Goal: Task Accomplishment & Management: Use online tool/utility

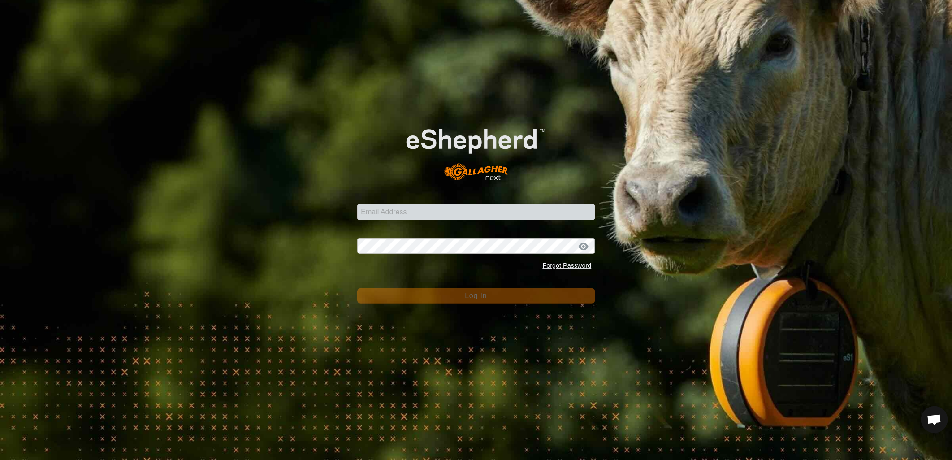
scroll to position [424, 0]
type input "[EMAIL_ADDRESS][PERSON_NAME][DOMAIN_NAME]"
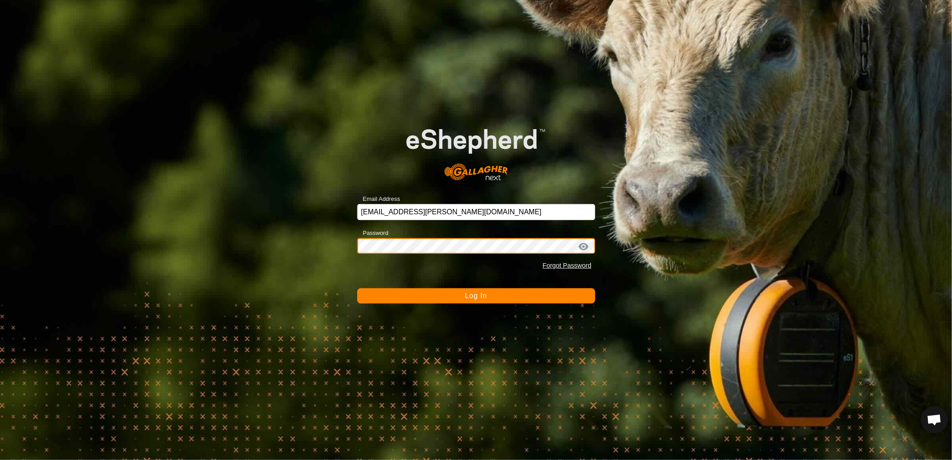
click at [357, 288] on button "Log In" at bounding box center [476, 295] width 238 height 15
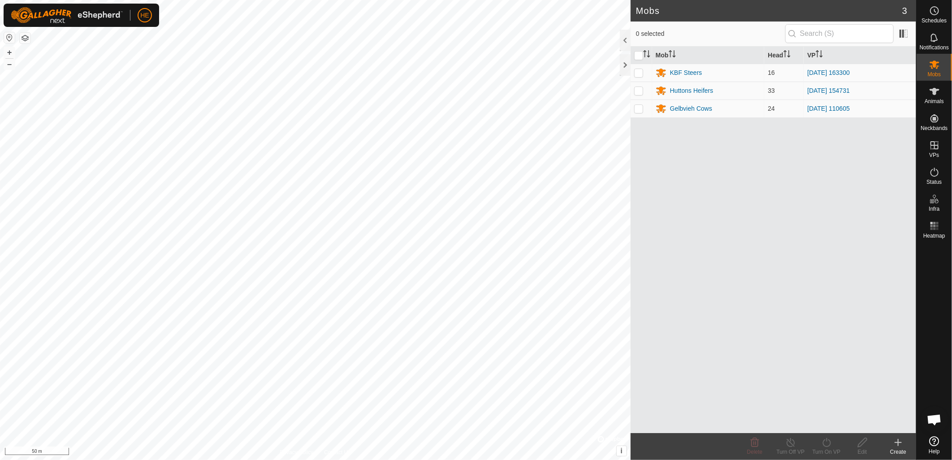
scroll to position [424, 0]
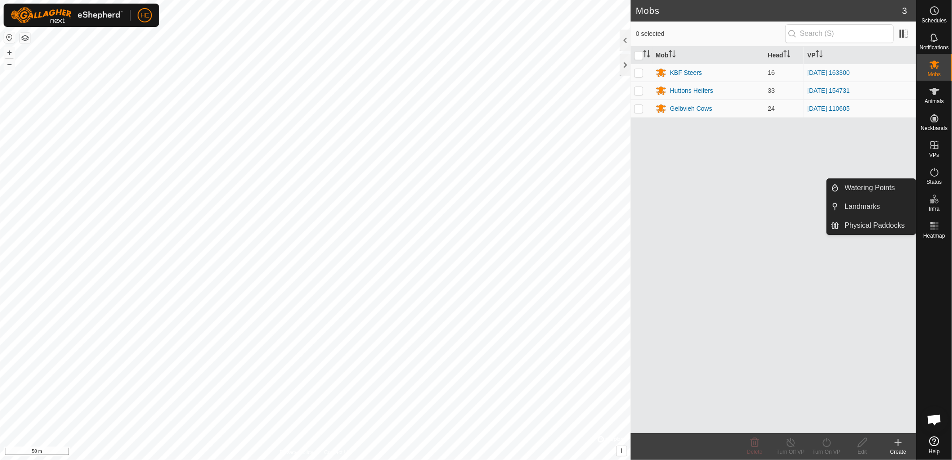
click at [934, 201] on icon at bounding box center [934, 199] width 11 height 11
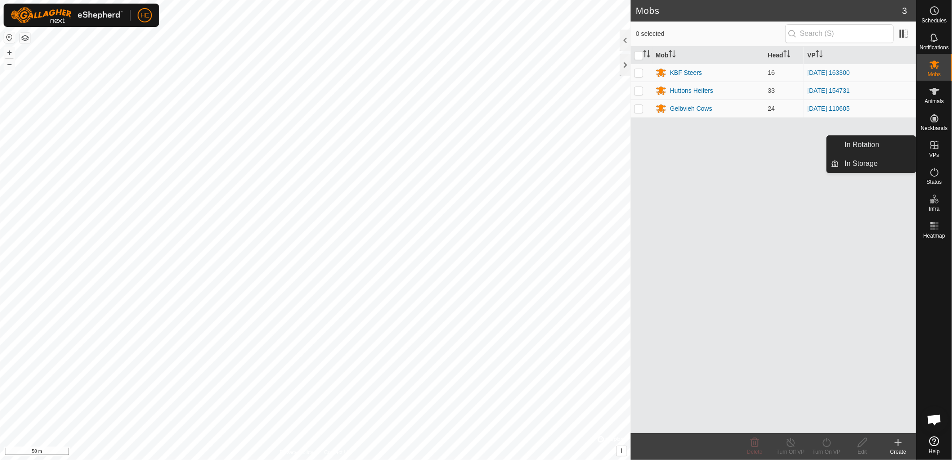
drag, startPoint x: 932, startPoint y: 160, endPoint x: 932, endPoint y: 147, distance: 13.4
click at [932, 147] on icon at bounding box center [934, 145] width 11 height 11
click at [854, 146] on link "In Rotation" at bounding box center [877, 145] width 77 height 18
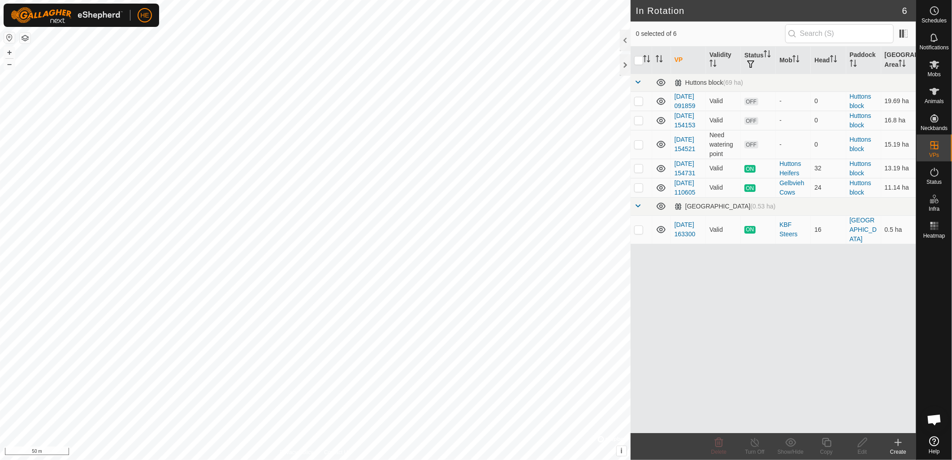
click at [901, 441] on icon at bounding box center [898, 442] width 11 height 11
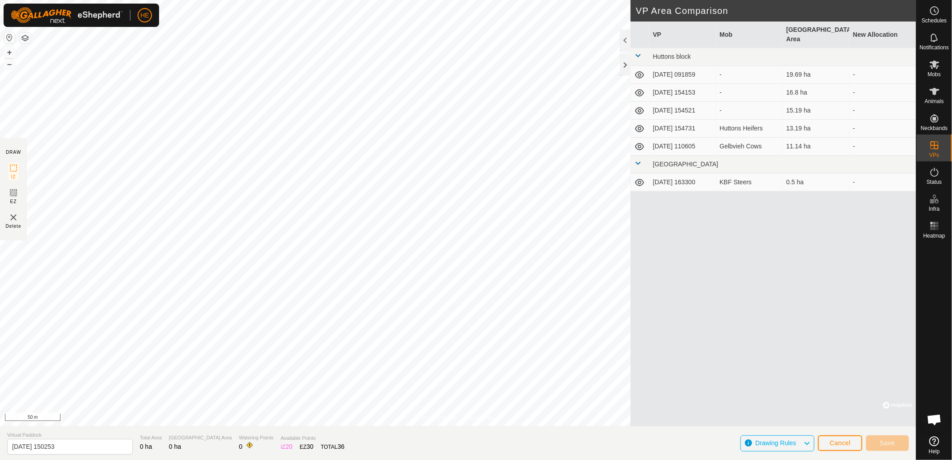
click at [644, 194] on div "Privacy Policy Contact Us + – ⇧ i © Mapbox , © OpenStreetMap , Improve this map…" at bounding box center [458, 230] width 916 height 460
click at [399, 459] on html "HE Schedules Notifications Mobs Animals Neckbands VPs Status Infra Heatmap Help…" at bounding box center [476, 230] width 952 height 460
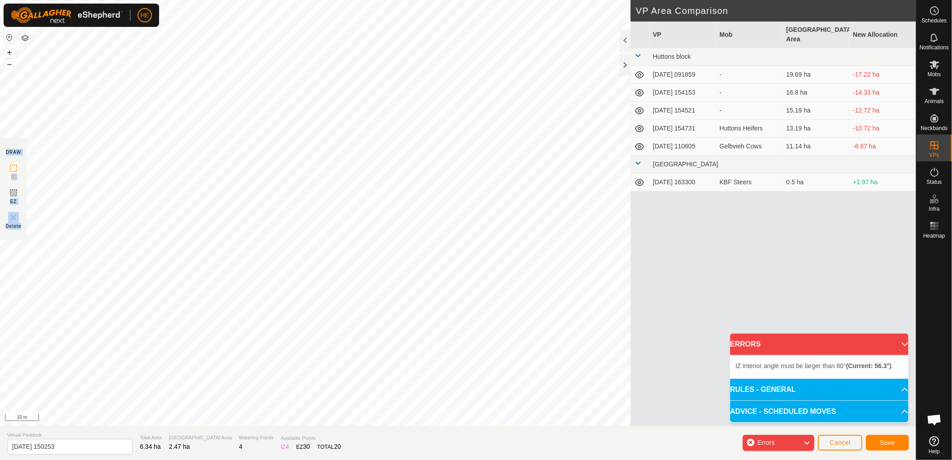
click at [289, 240] on div "Privacy Policy Contact Us + – ⇧ i © Mapbox , © OpenStreetMap , Improve this map…" at bounding box center [458, 230] width 916 height 460
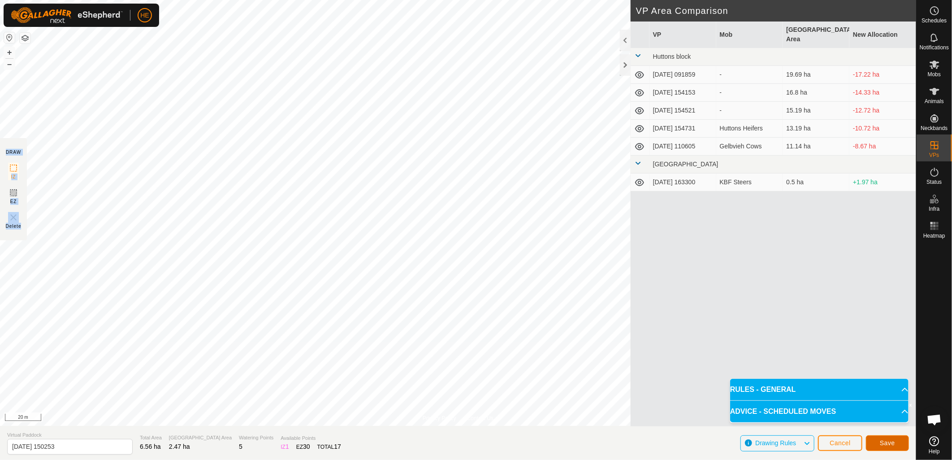
click at [884, 444] on span "Save" at bounding box center [887, 442] width 15 height 7
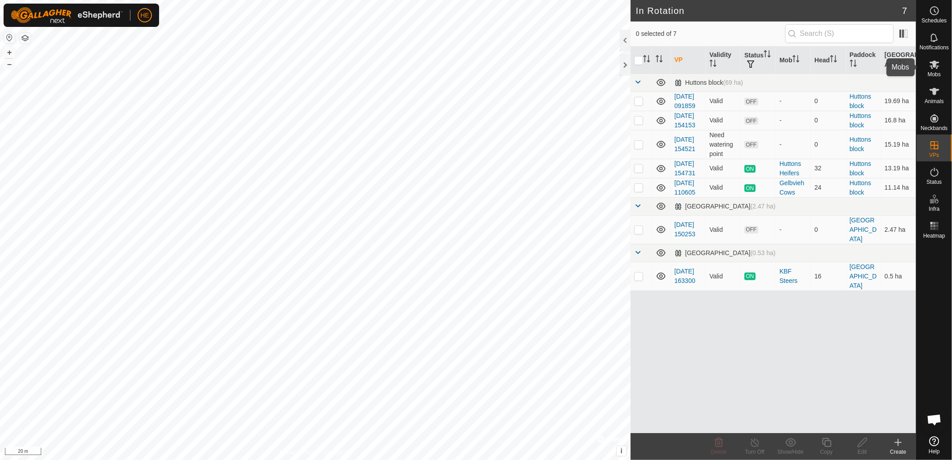
click at [932, 66] on icon at bounding box center [934, 64] width 11 height 11
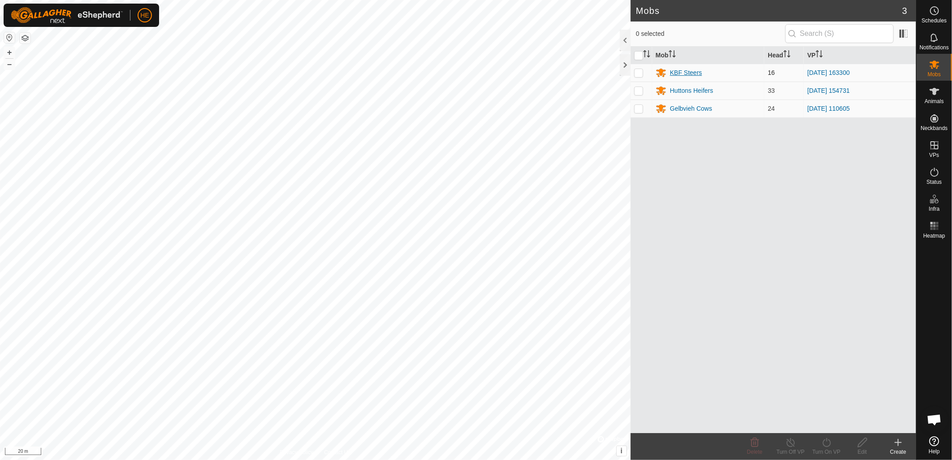
drag, startPoint x: 641, startPoint y: 73, endPoint x: 660, endPoint y: 73, distance: 19.3
click at [641, 73] on p-checkbox at bounding box center [638, 72] width 9 height 7
checkbox input "true"
click at [642, 59] on input "checkbox" at bounding box center [638, 55] width 9 height 9
checkbox input "true"
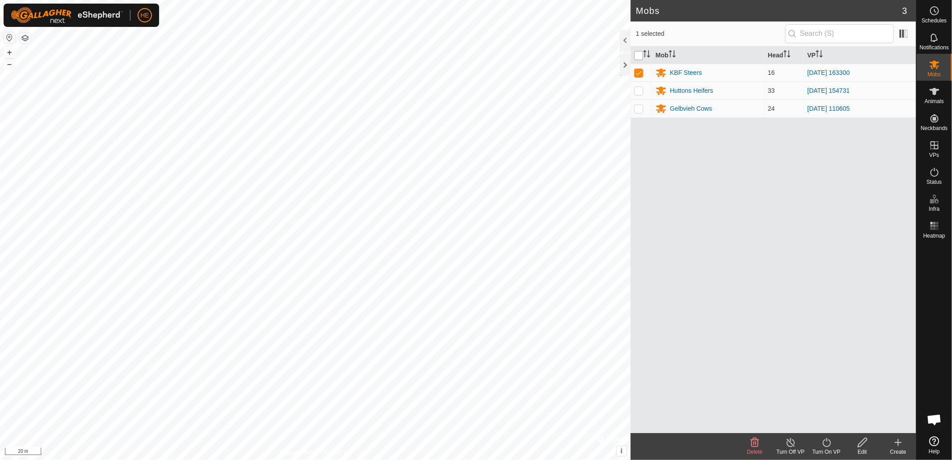
checkbox input "true"
click at [636, 56] on div "HE Schedules Notifications Mobs Animals Neckbands VPs Status Infra Heatmap Help…" at bounding box center [476, 230] width 952 height 460
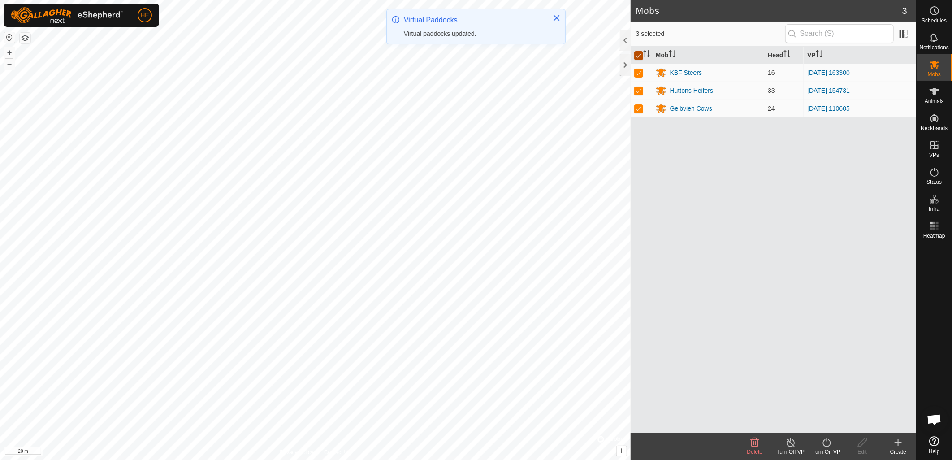
click at [641, 55] on input "checkbox" at bounding box center [638, 55] width 9 height 9
checkbox input "false"
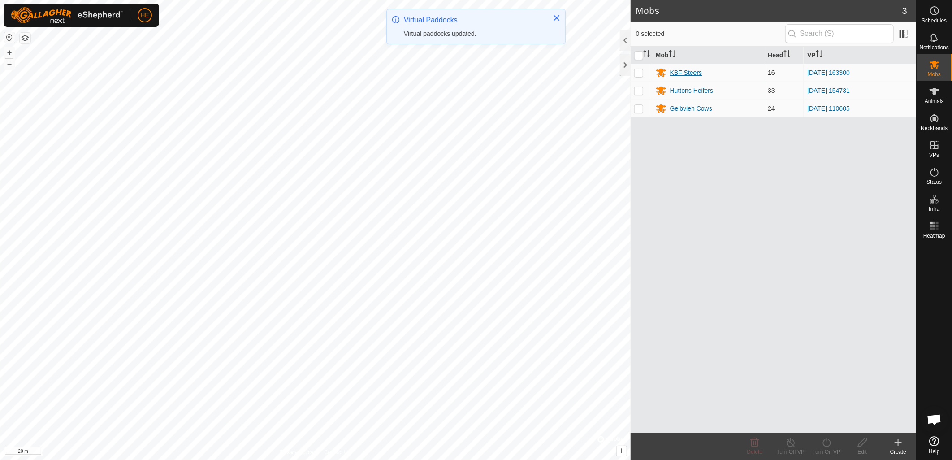
click at [682, 70] on div "KBF Steers" at bounding box center [686, 72] width 32 height 9
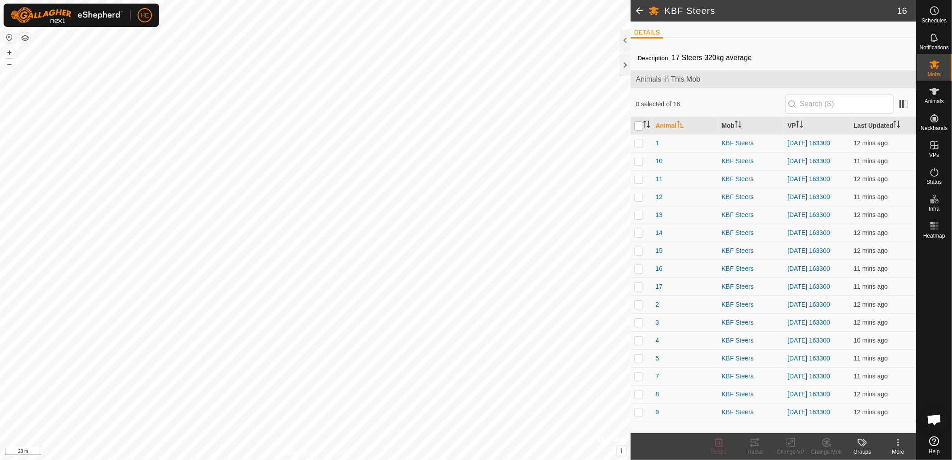
click at [638, 126] on input "checkbox" at bounding box center [638, 125] width 9 height 9
checkbox input "true"
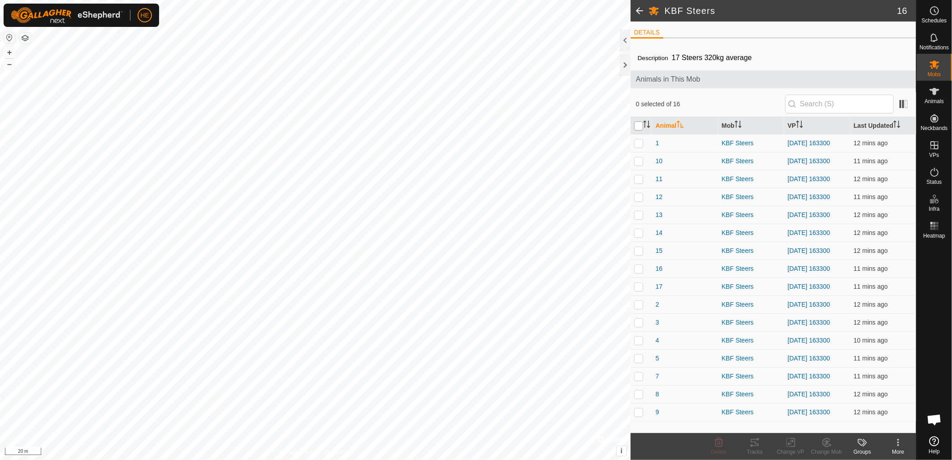
checkbox input "true"
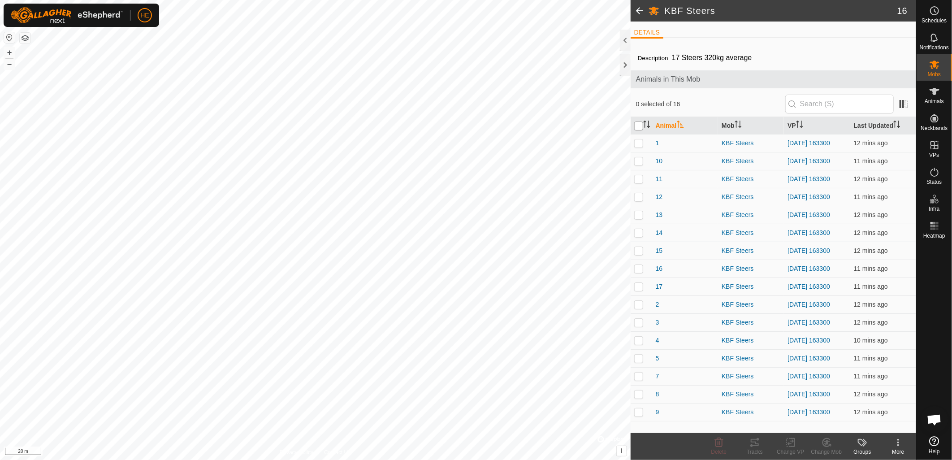
checkbox input "true"
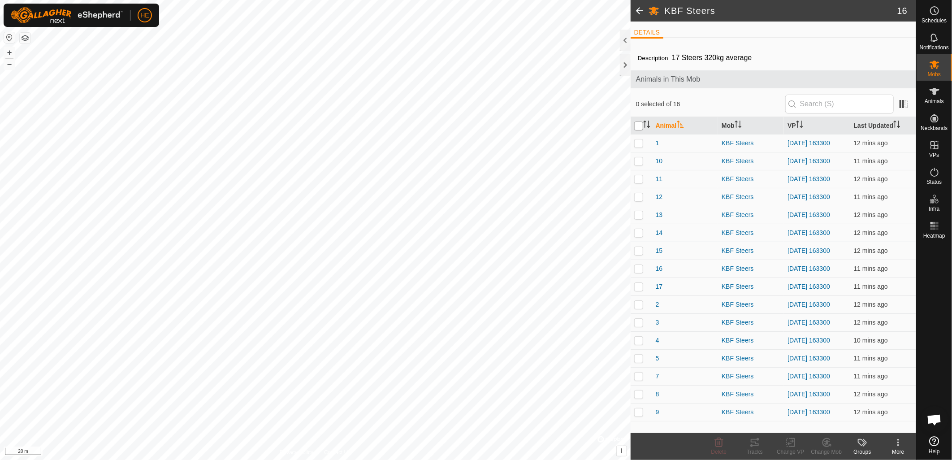
checkbox input "true"
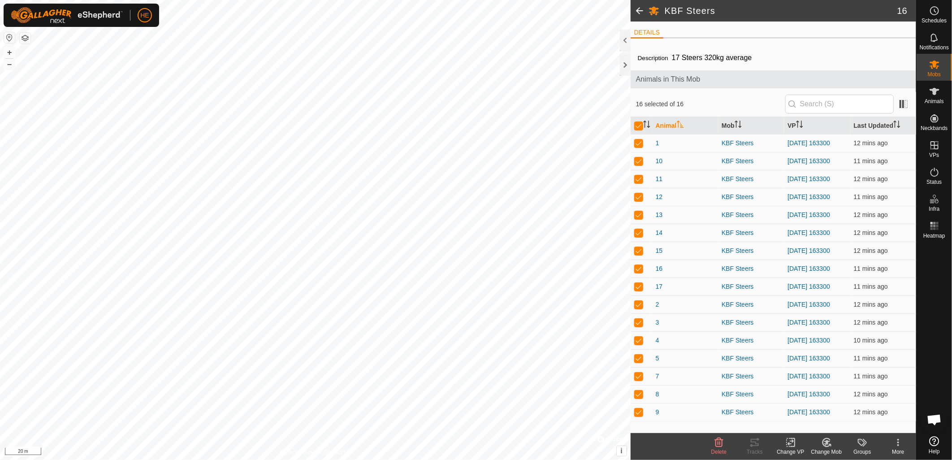
click at [790, 448] on div "Change VP" at bounding box center [790, 452] width 36 height 8
click at [796, 402] on link "Choose VP..." at bounding box center [817, 404] width 89 height 18
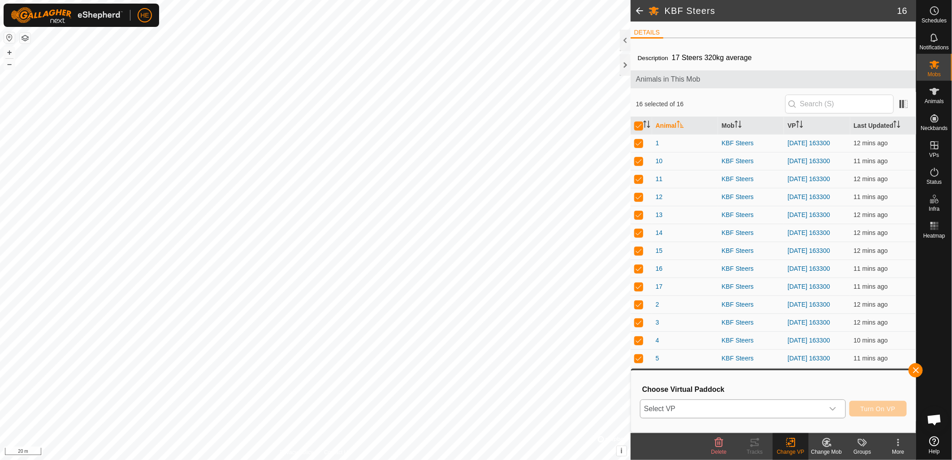
click at [720, 411] on span "Select VP" at bounding box center [731, 409] width 183 height 18
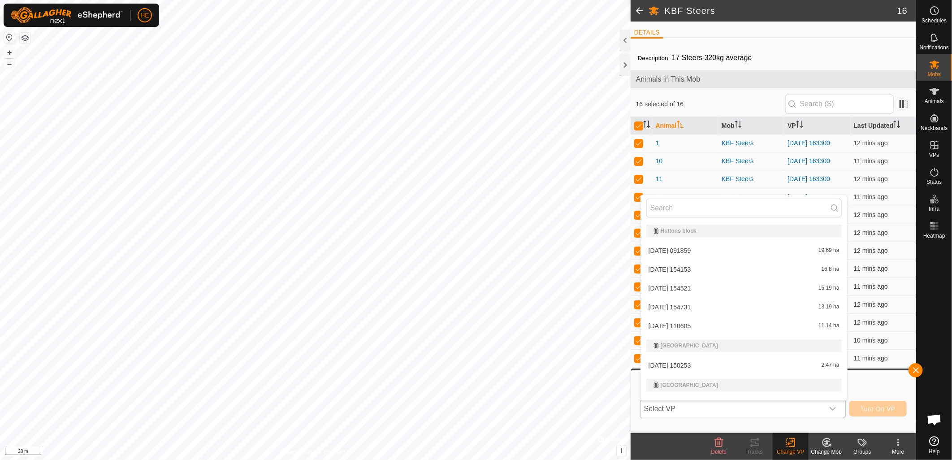
scroll to position [13, 0]
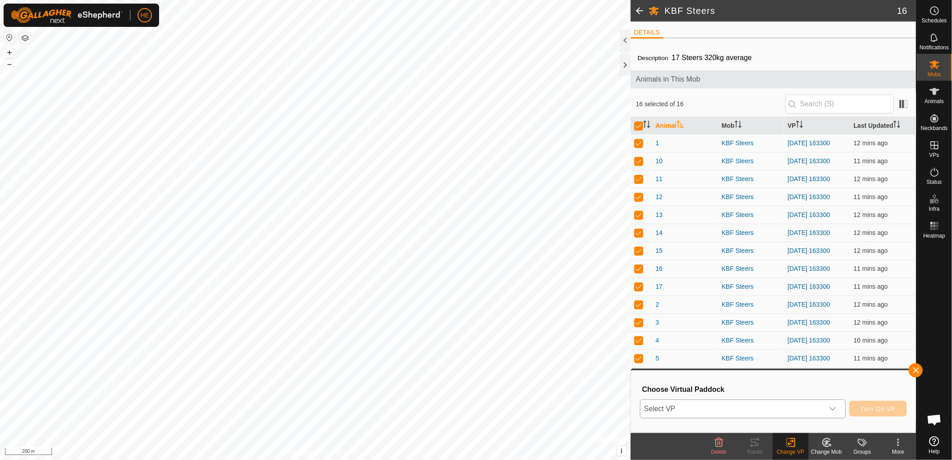
click at [693, 414] on span "Select VP" at bounding box center [731, 409] width 183 height 18
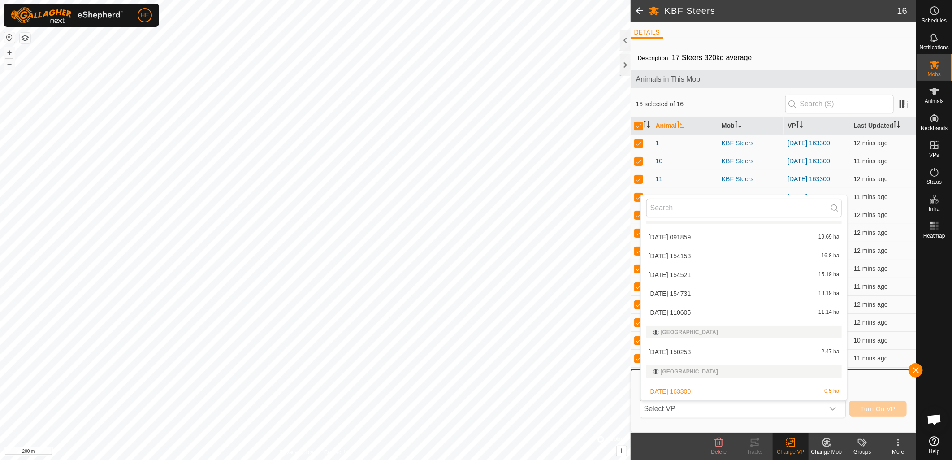
click at [670, 348] on li "2025-10-01 150253 2.47 ha" at bounding box center [744, 352] width 206 height 18
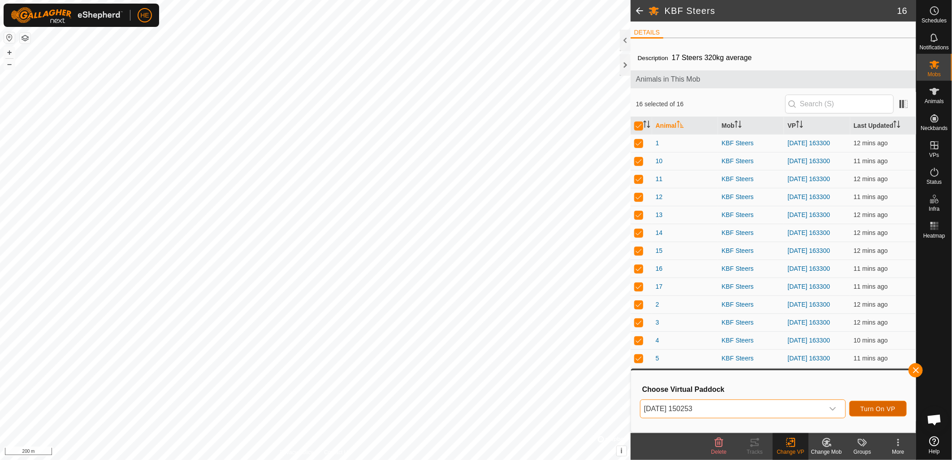
click at [865, 407] on span "Turn On VP" at bounding box center [877, 408] width 35 height 7
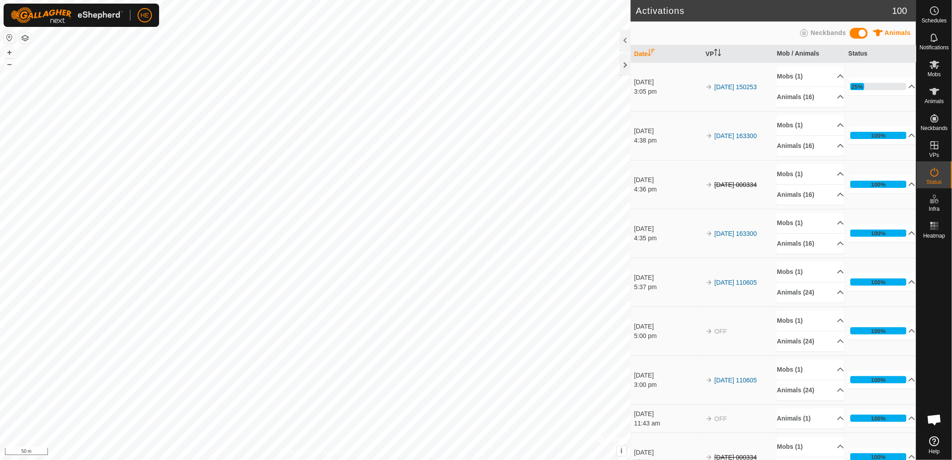
scroll to position [424, 0]
click at [940, 72] on span "Mobs" at bounding box center [934, 74] width 13 height 5
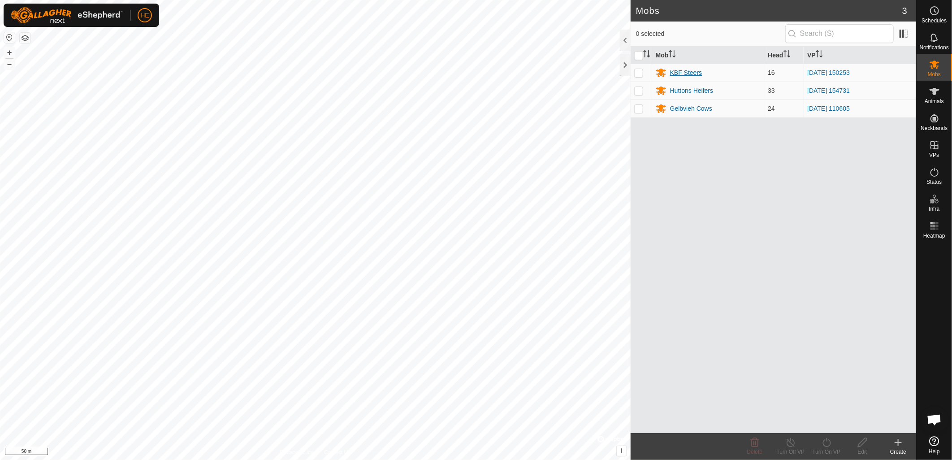
click at [686, 75] on div "KBF Steers" at bounding box center [686, 72] width 32 height 9
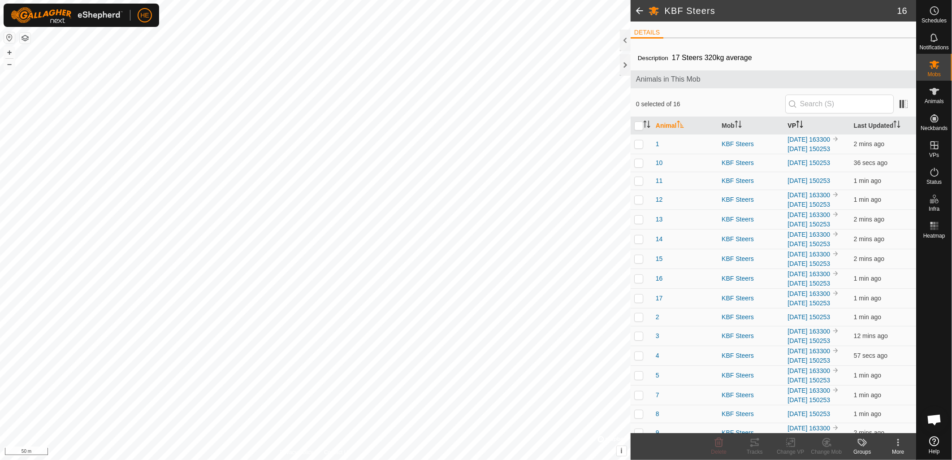
click at [800, 126] on icon "Activate to sort" at bounding box center [801, 127] width 3 height 2
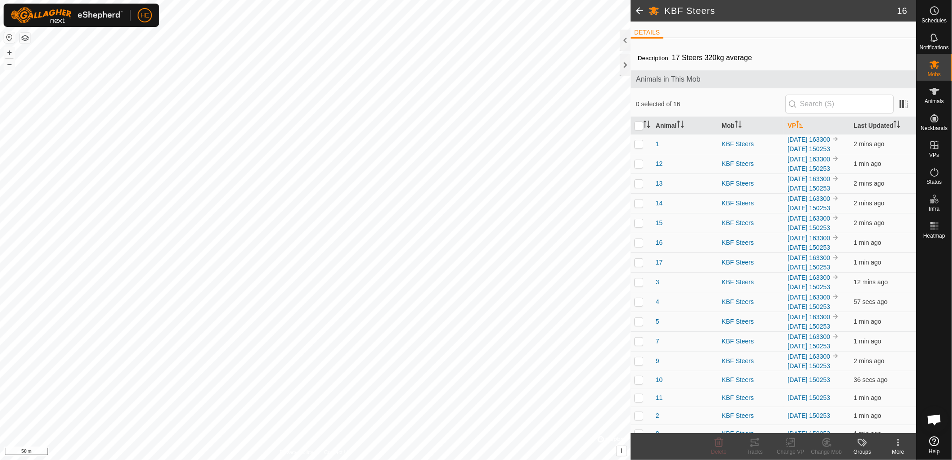
click at [799, 126] on icon "Activate to sort" at bounding box center [799, 124] width 7 height 7
